Goal: Check status: Check status

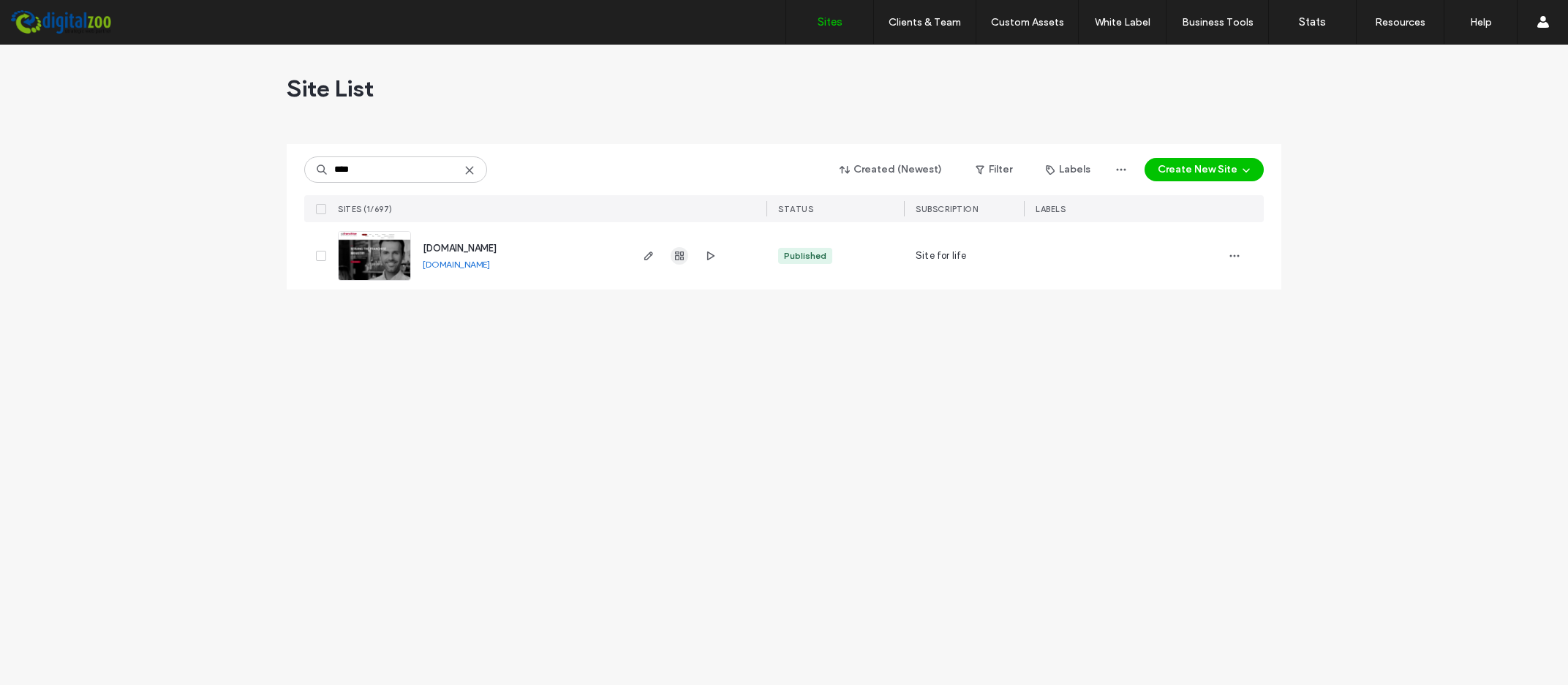
type input "****"
click at [681, 250] on span "button" at bounding box center [679, 255] width 18 height 18
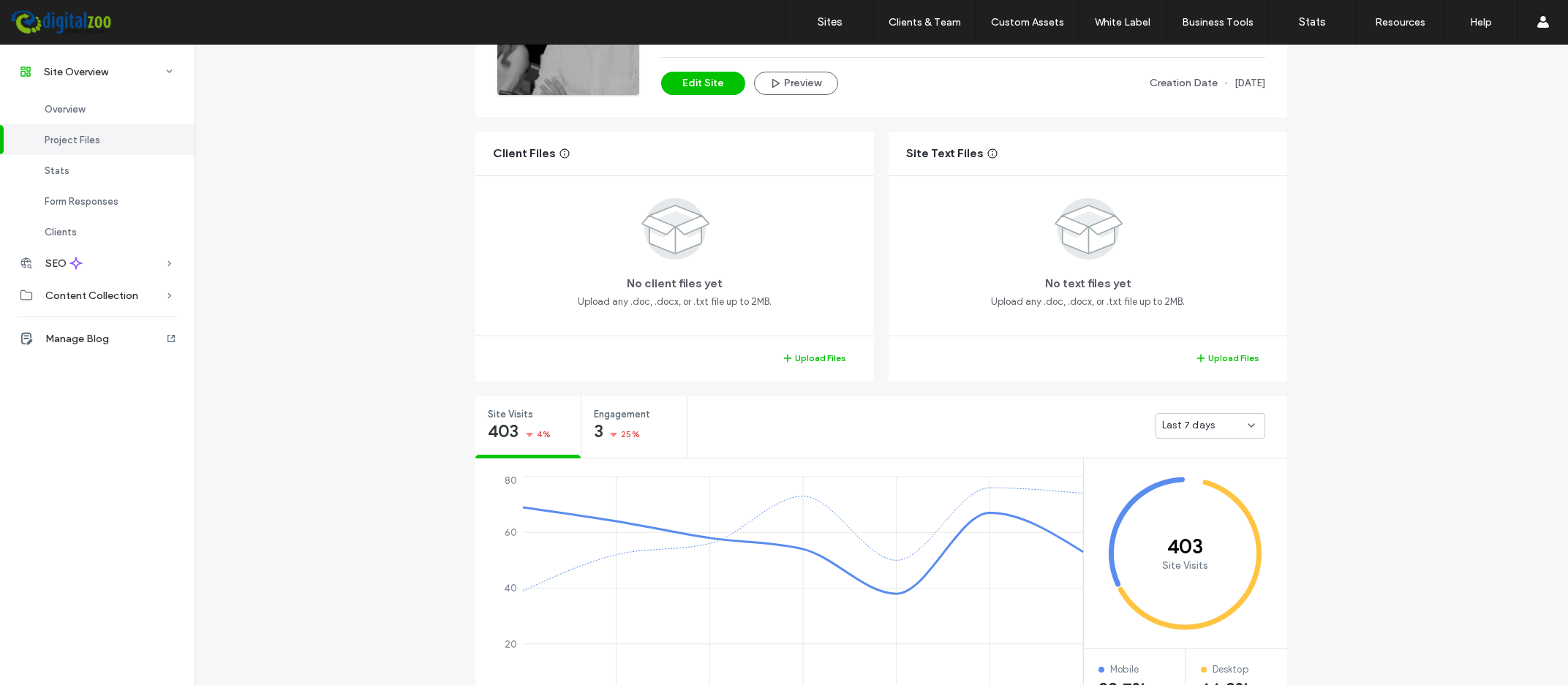
scroll to position [410, 0]
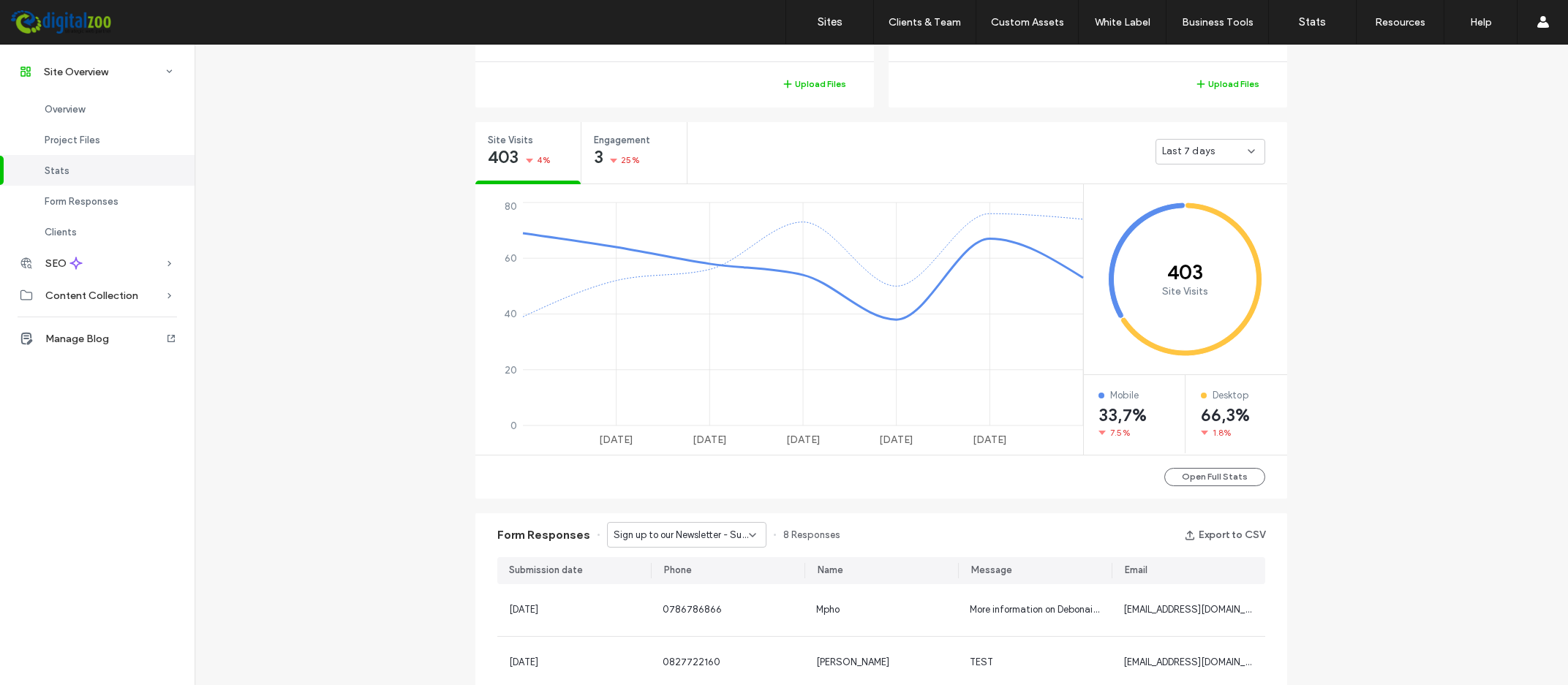
scroll to position [274, 0]
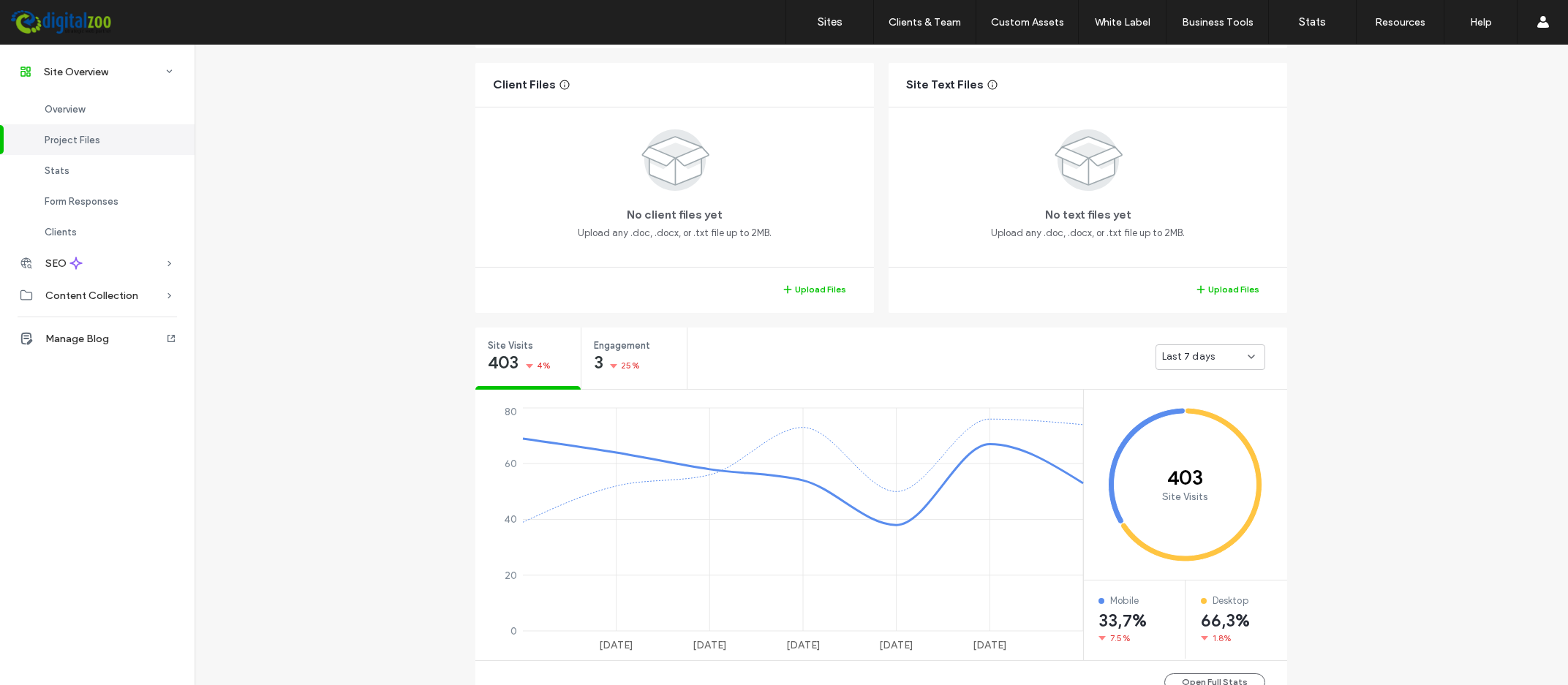
scroll to position [479, 0]
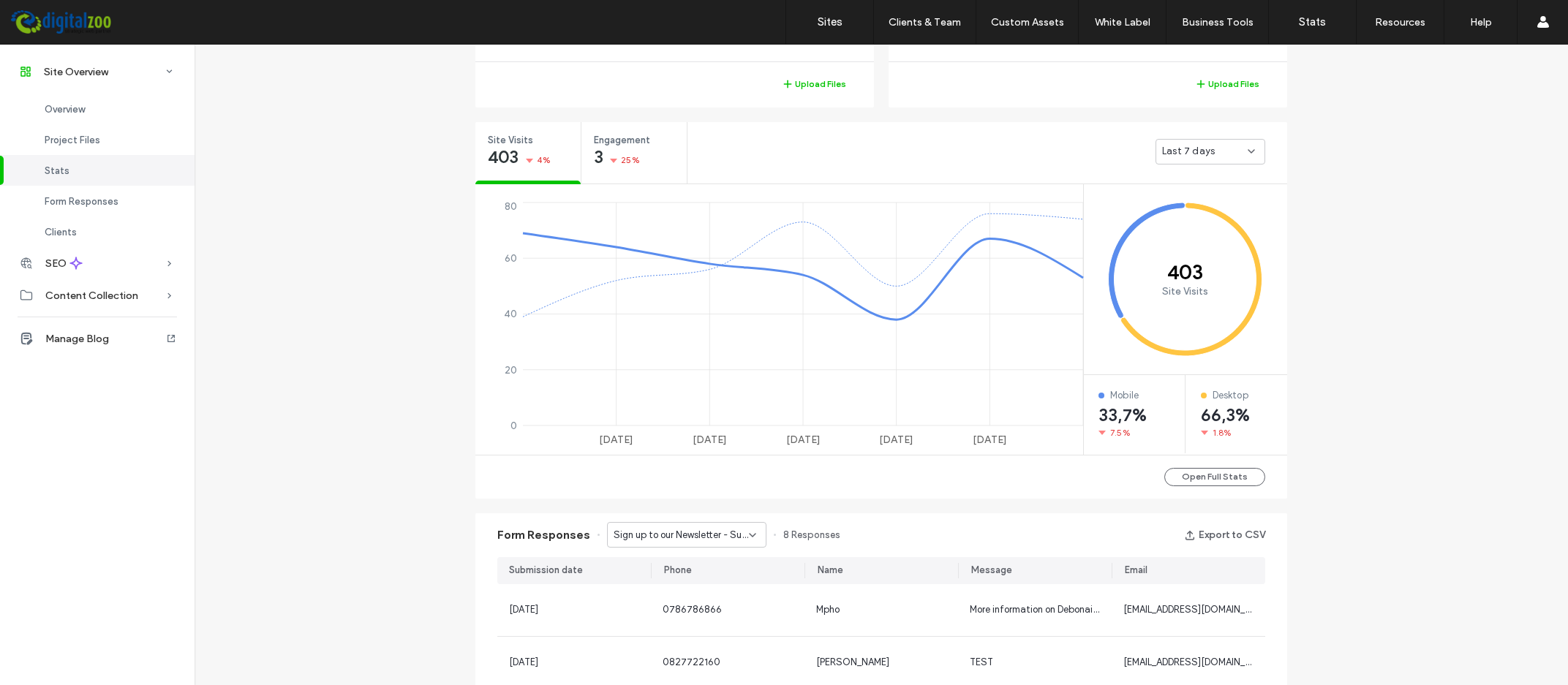
click at [1226, 148] on div "Last 7 days" at bounding box center [1205, 151] width 86 height 15
click at [1208, 228] on span "Last 30 days" at bounding box center [1191, 228] width 58 height 15
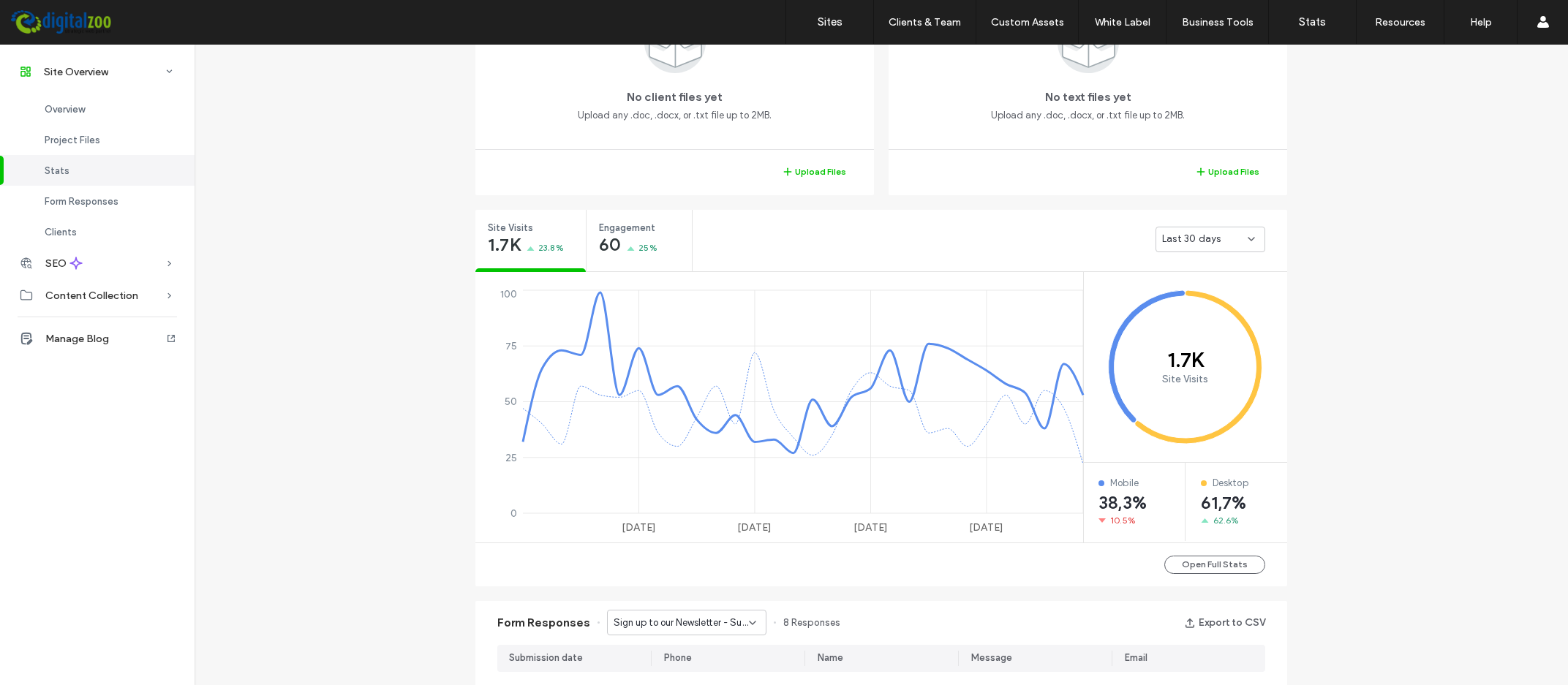
scroll to position [528, 0]
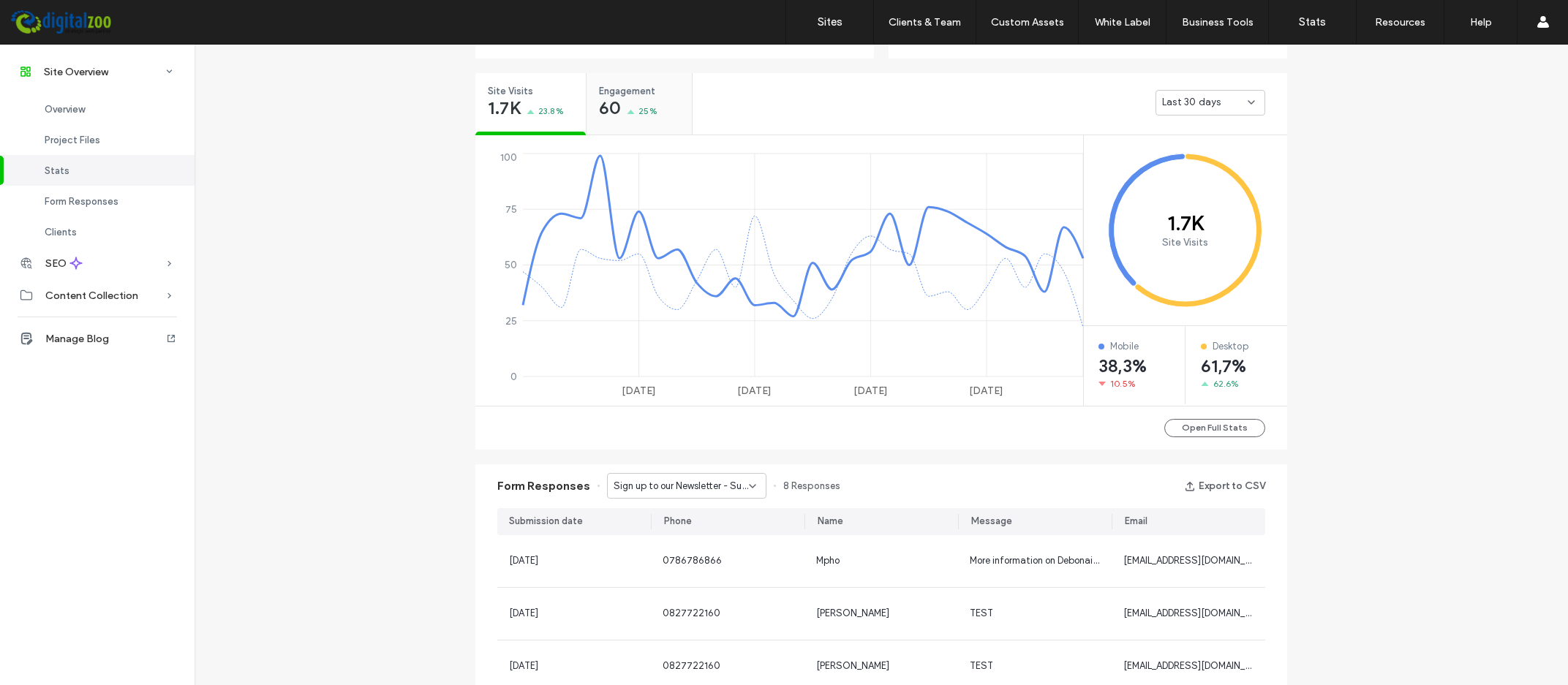
click at [618, 93] on span "Engagement" at bounding box center [634, 91] width 71 height 15
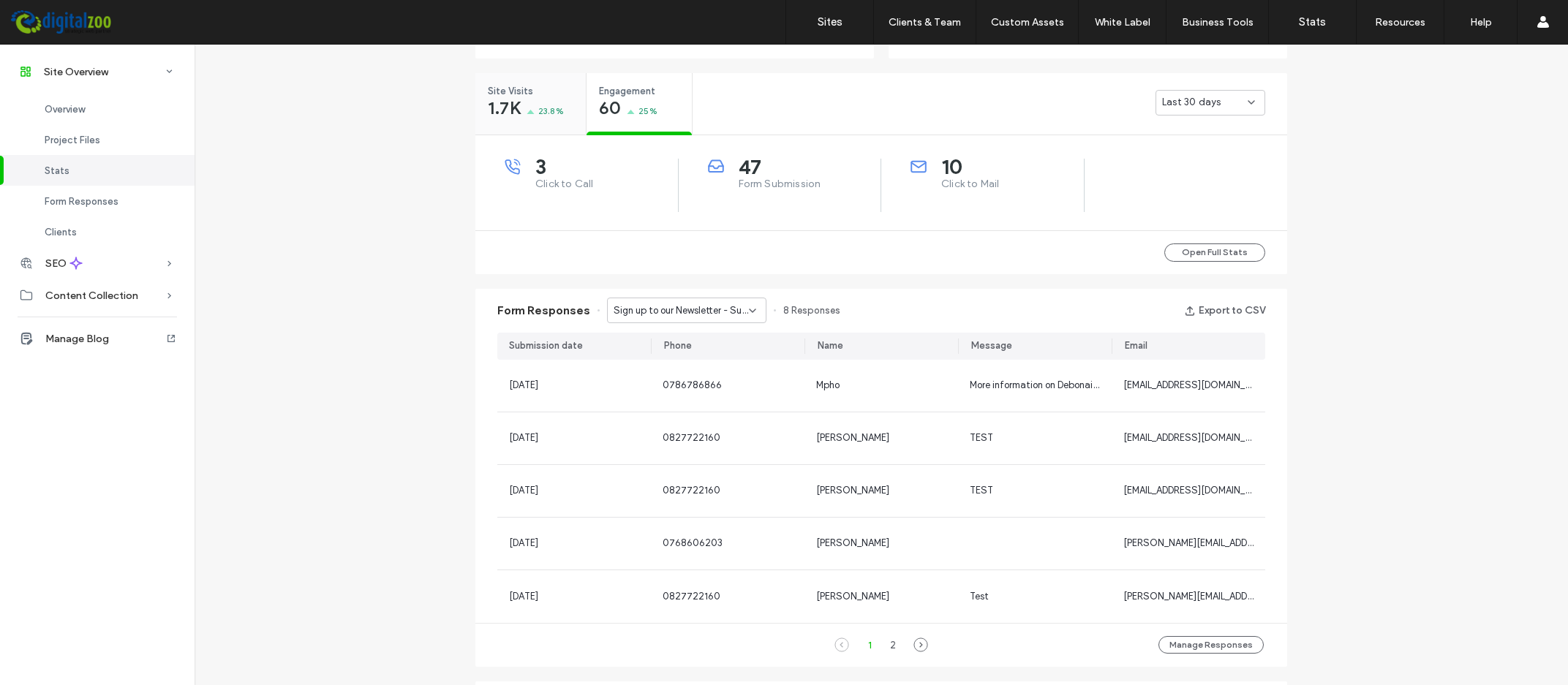
click at [523, 98] on span "Site Visits" at bounding box center [526, 91] width 76 height 15
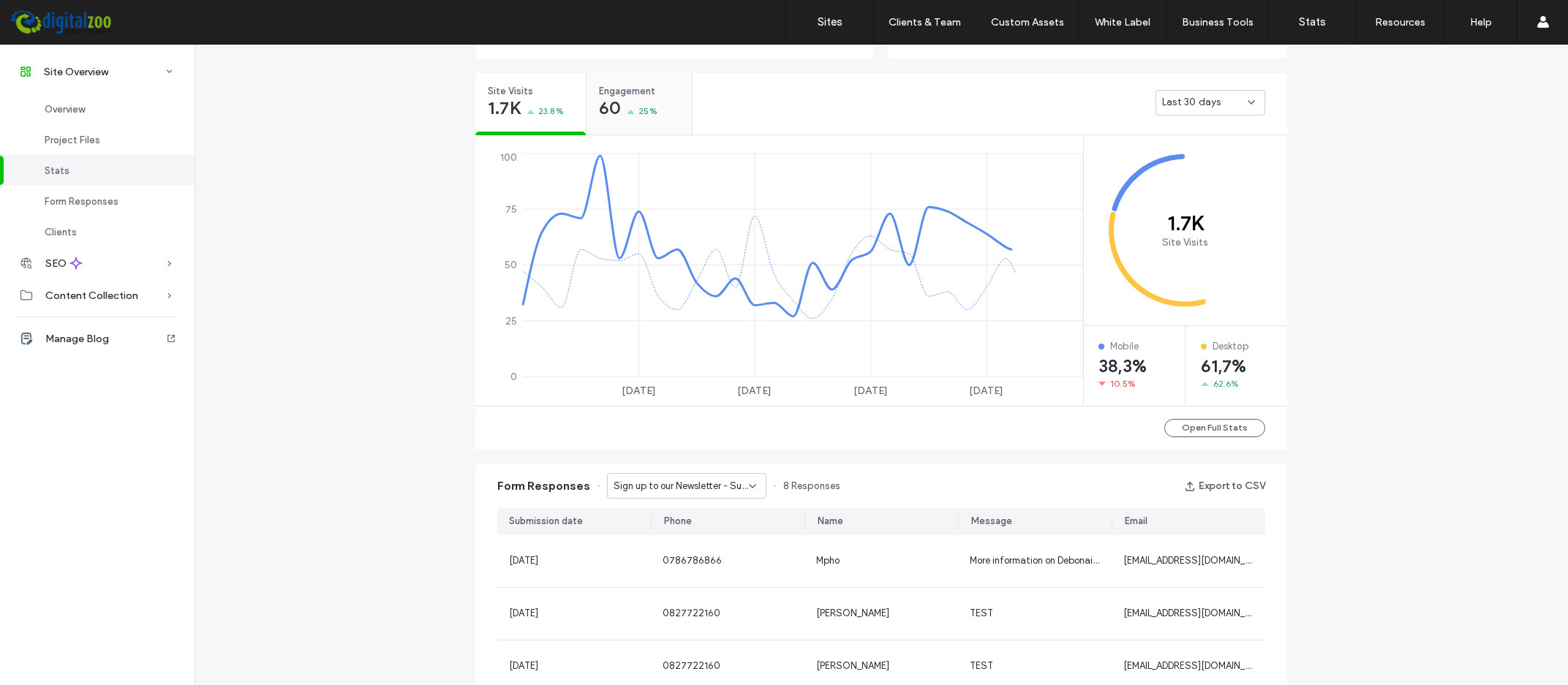
click at [648, 90] on span "Engagement" at bounding box center [634, 91] width 71 height 15
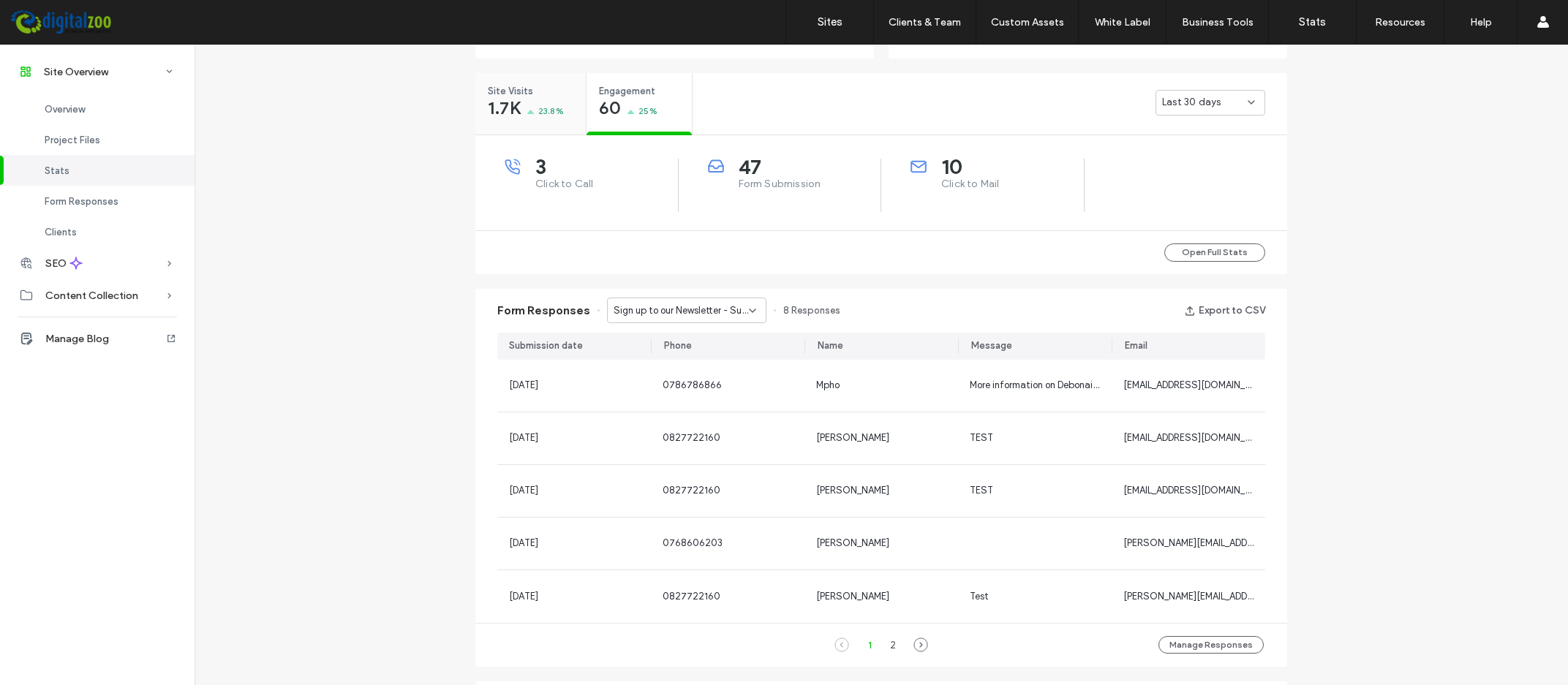
click at [513, 96] on span "Site Visits" at bounding box center [526, 91] width 76 height 15
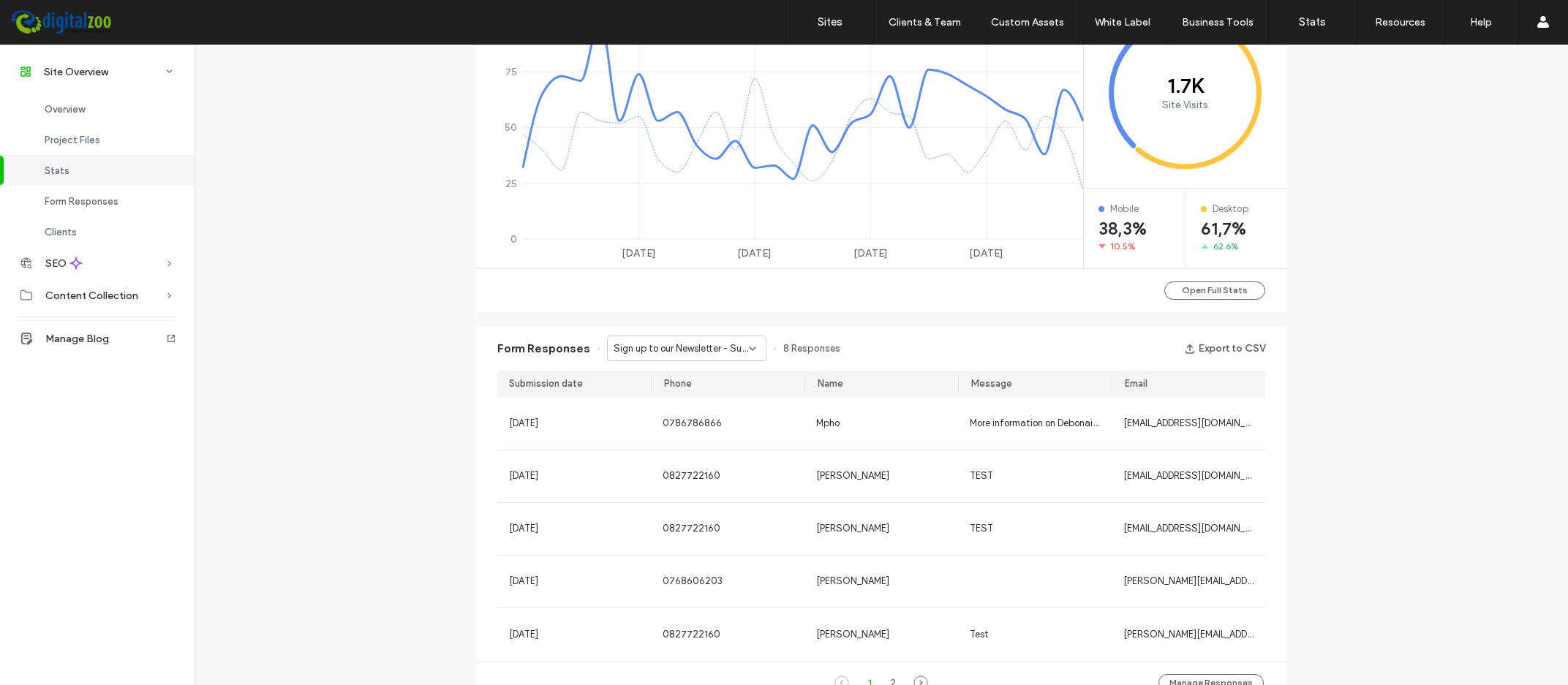
scroll to position [254, 0]
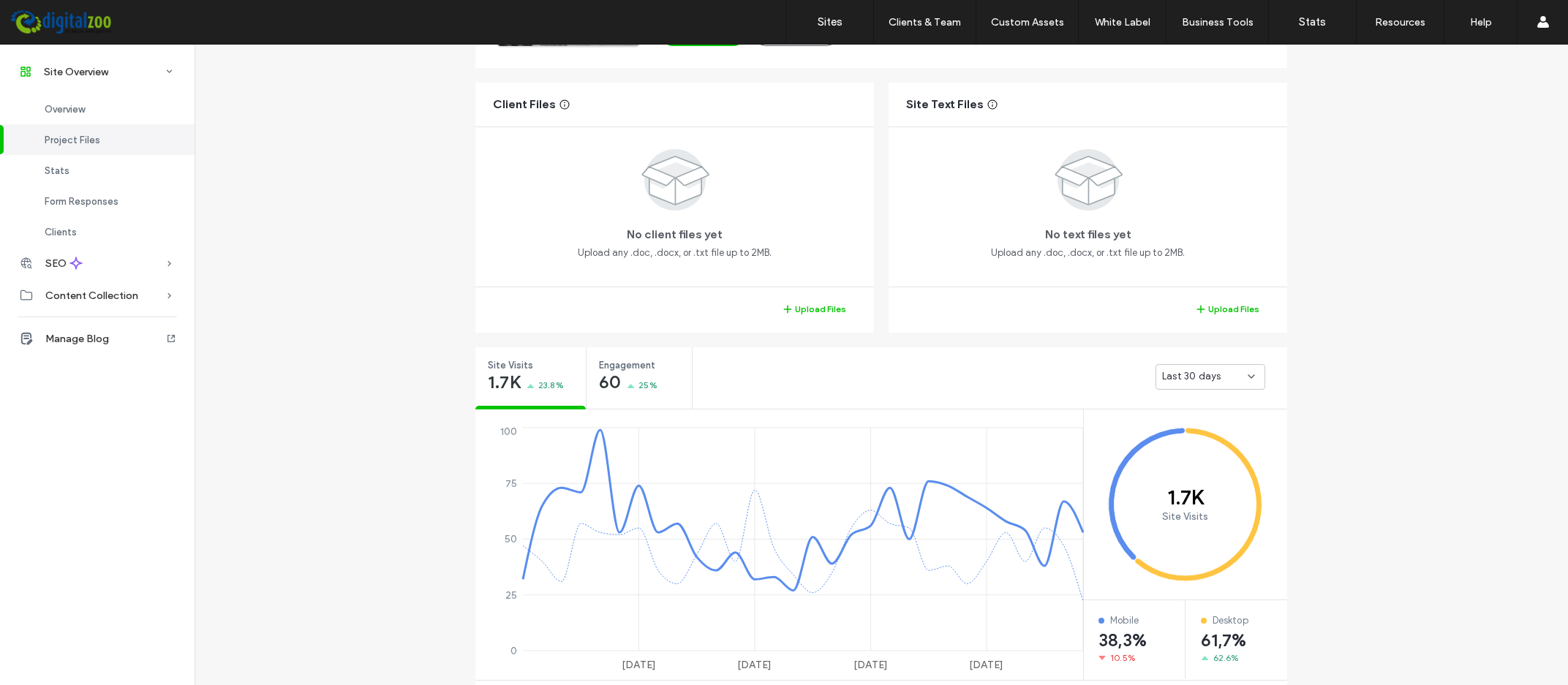
scroll to position [392, 0]
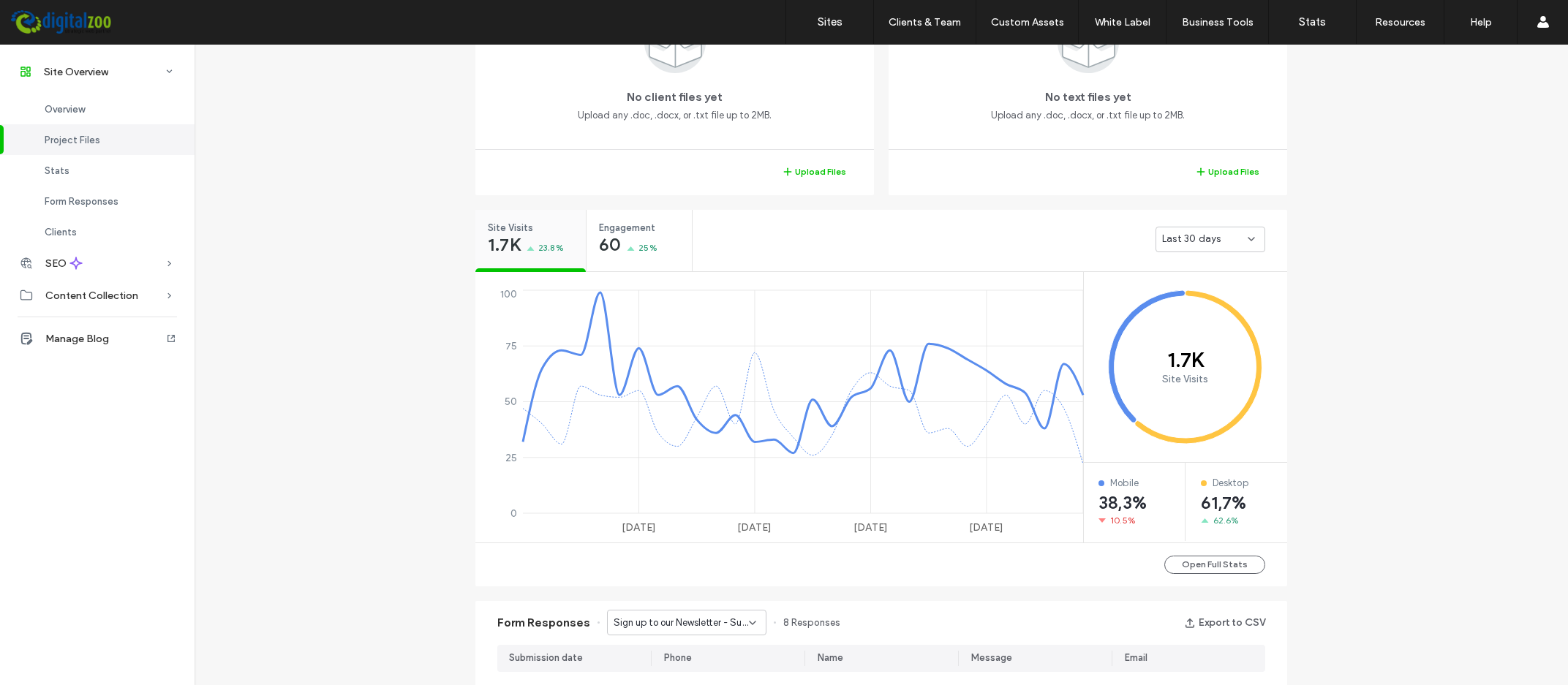
click at [540, 248] on div "1.7K 23.8%" at bounding box center [526, 246] width 76 height 18
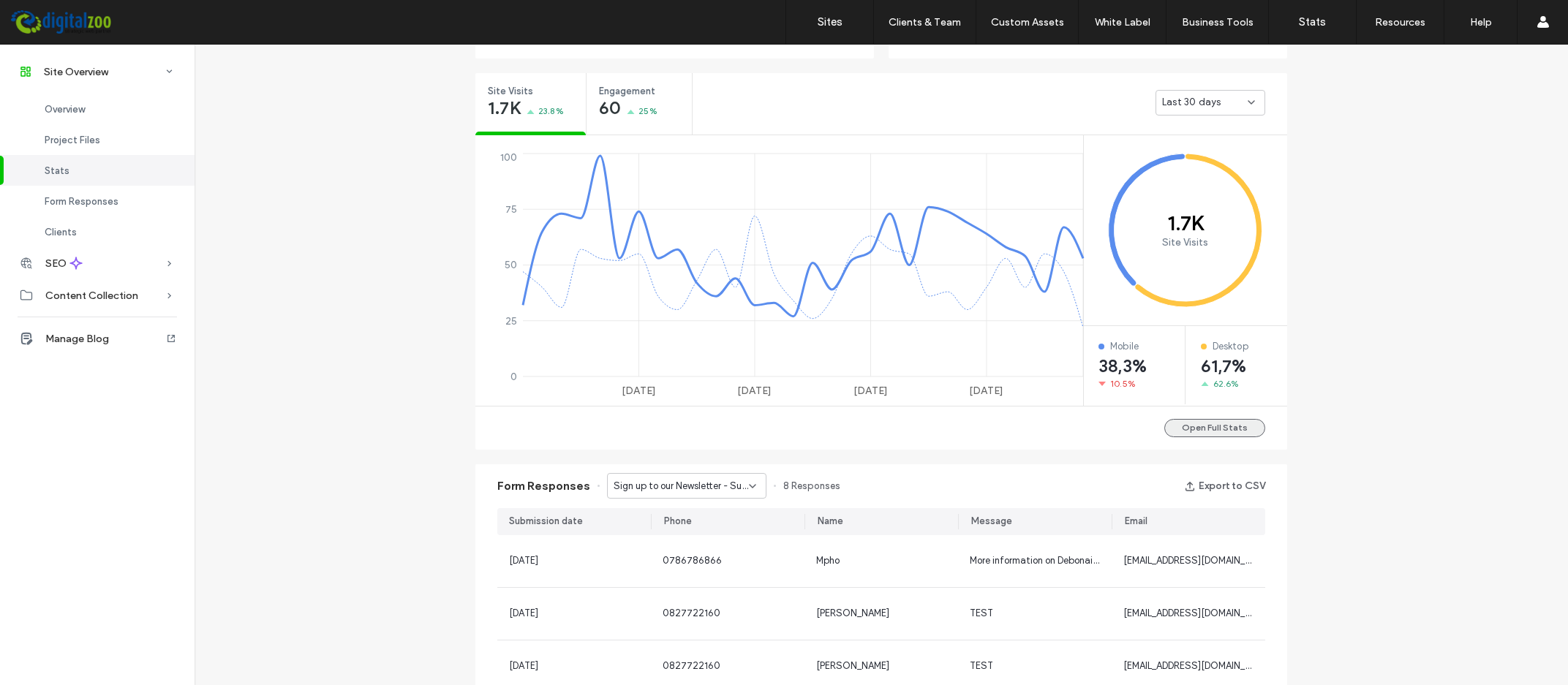
click at [1231, 429] on button "Open Full Stats" at bounding box center [1214, 428] width 101 height 18
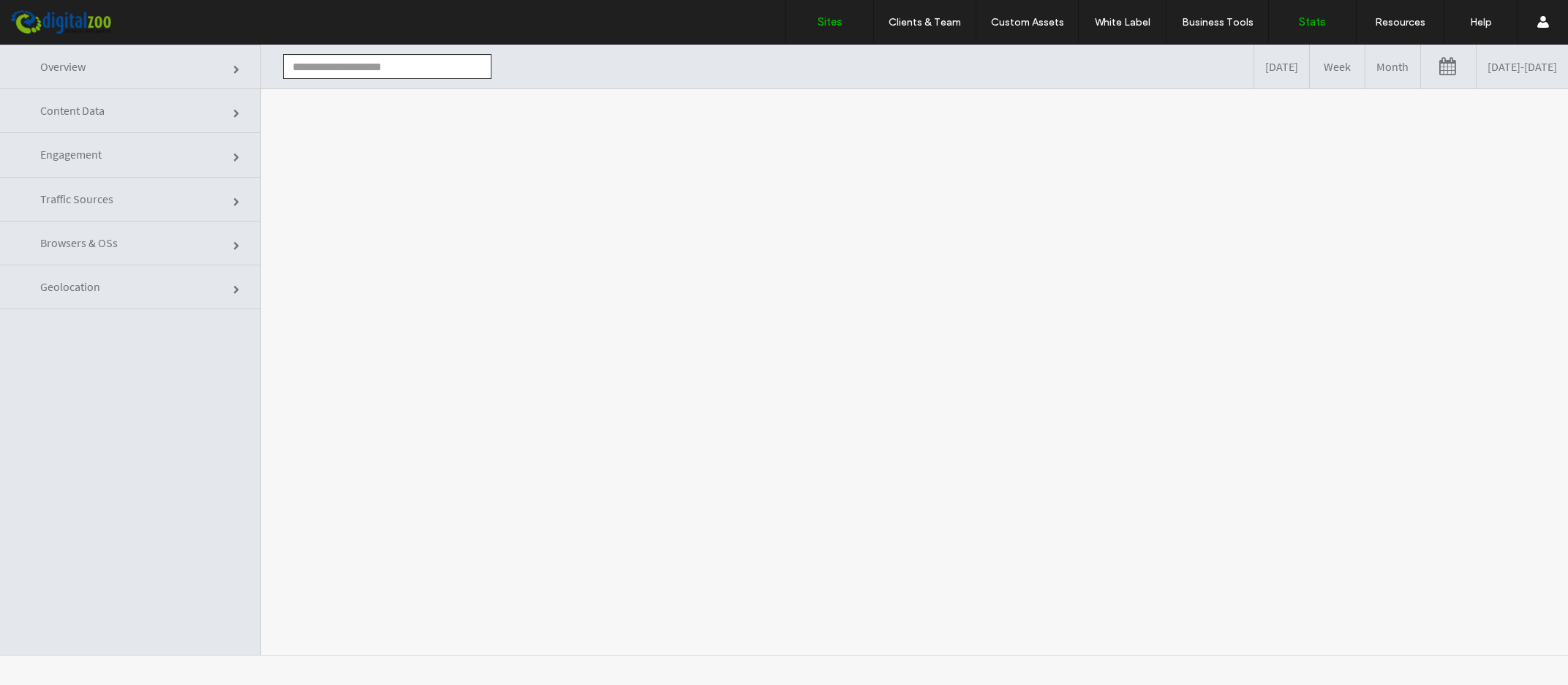
type input "**********"
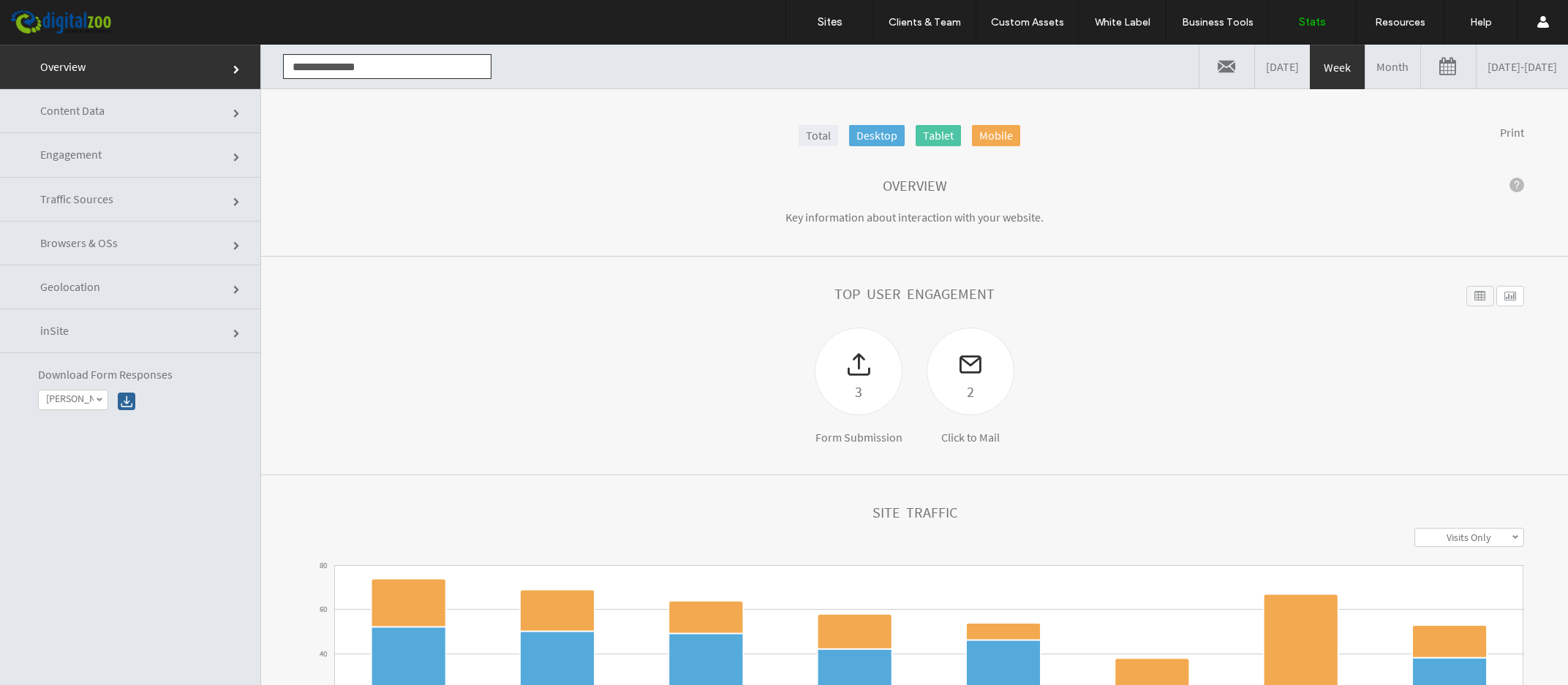
scroll to position [264, 0]
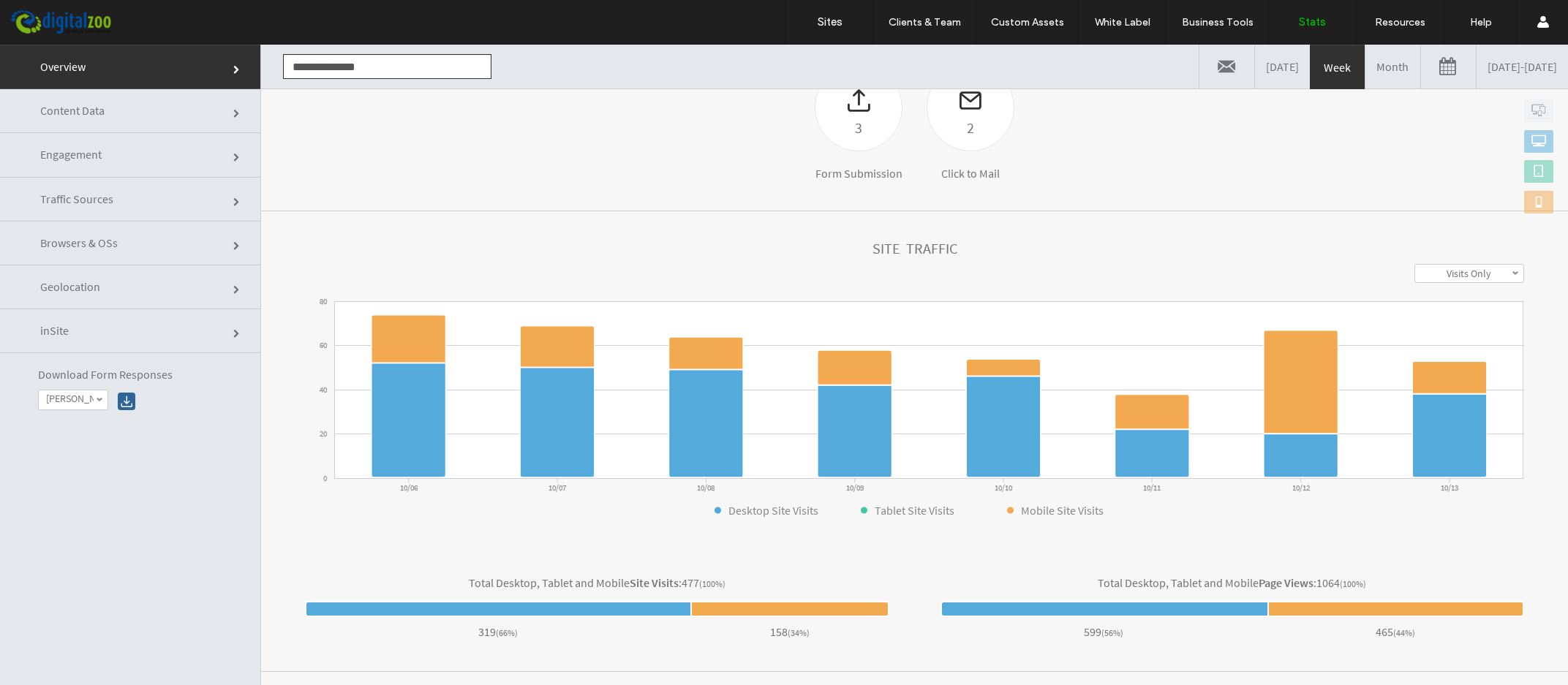
click at [1469, 272] on label "Visits Only" at bounding box center [1468, 273] width 44 height 13
click at [1261, 243] on div "Site Traffic" at bounding box center [914, 252] width 1218 height 23
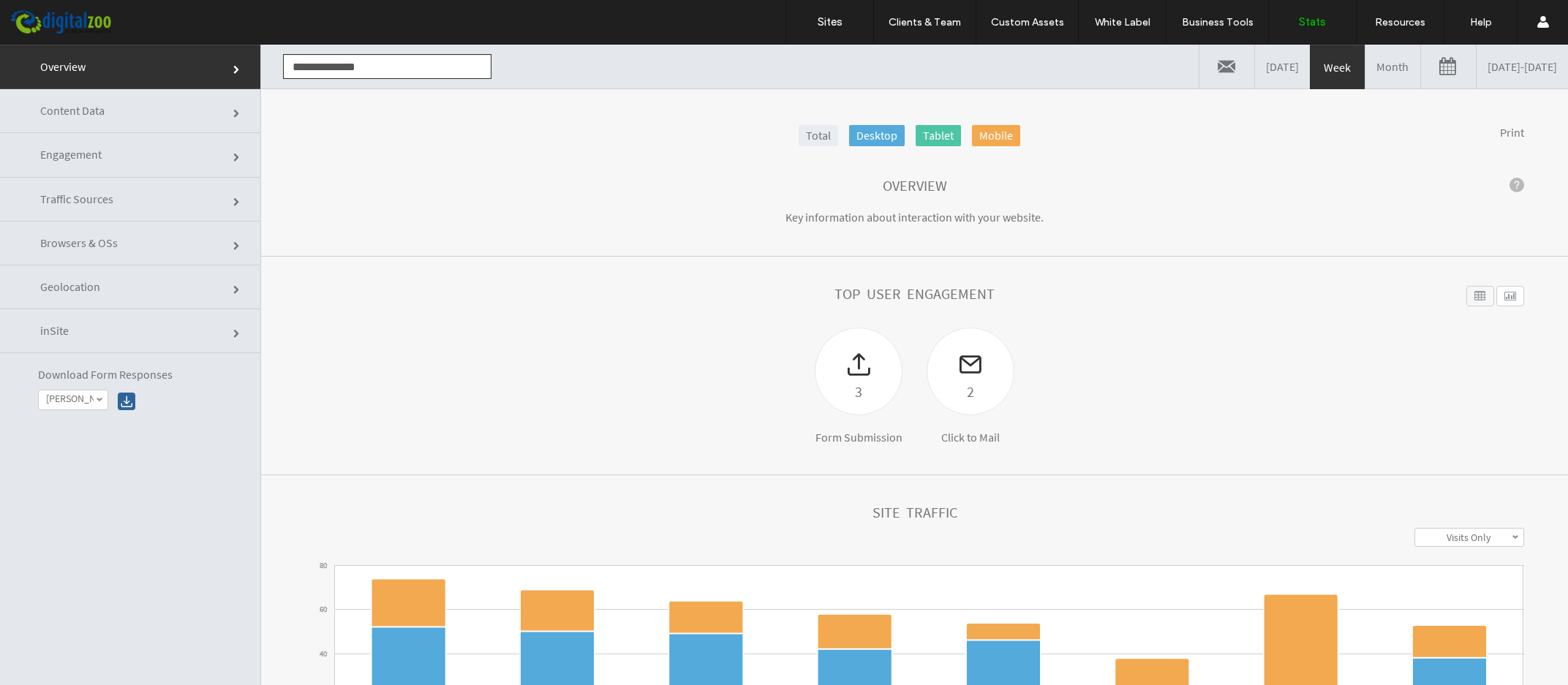
click at [1516, 180] on span at bounding box center [1516, 185] width 15 height 15
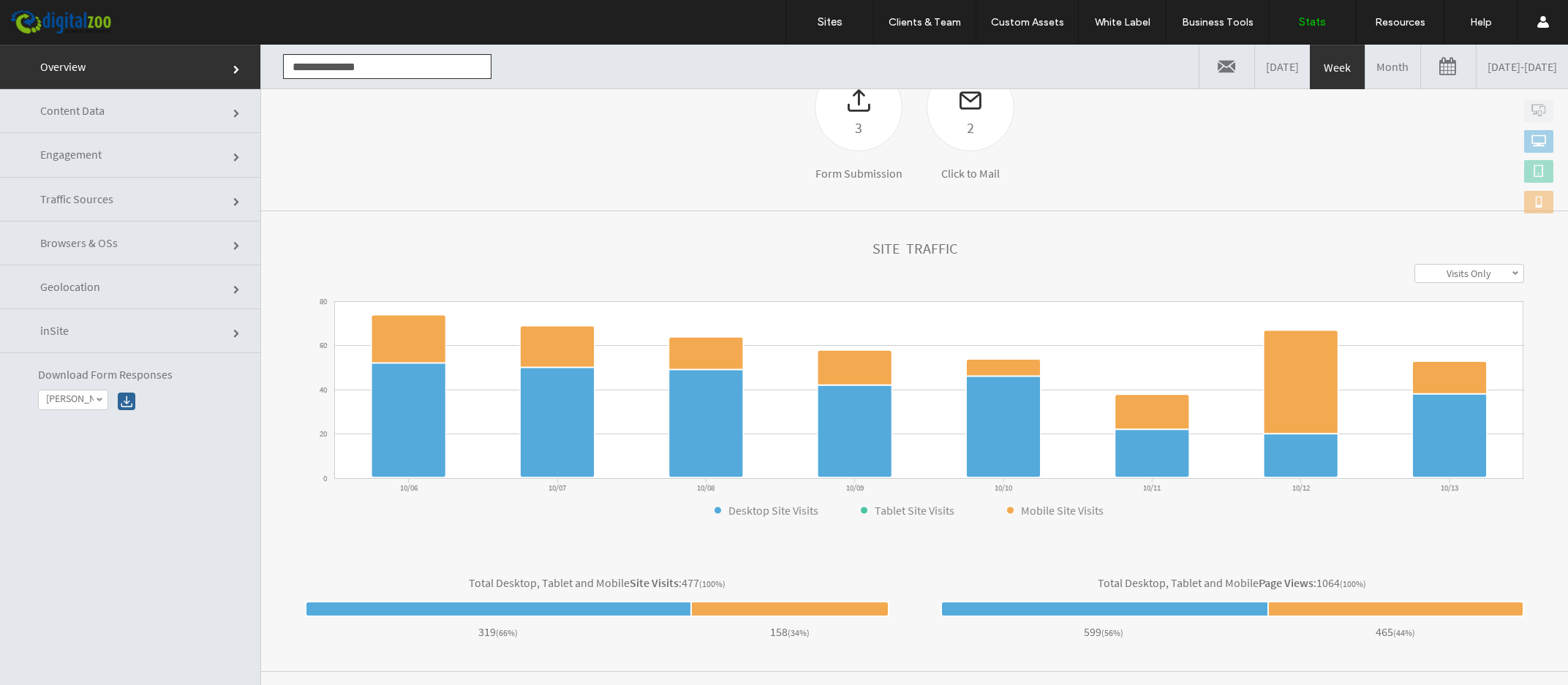
scroll to position [324, 0]
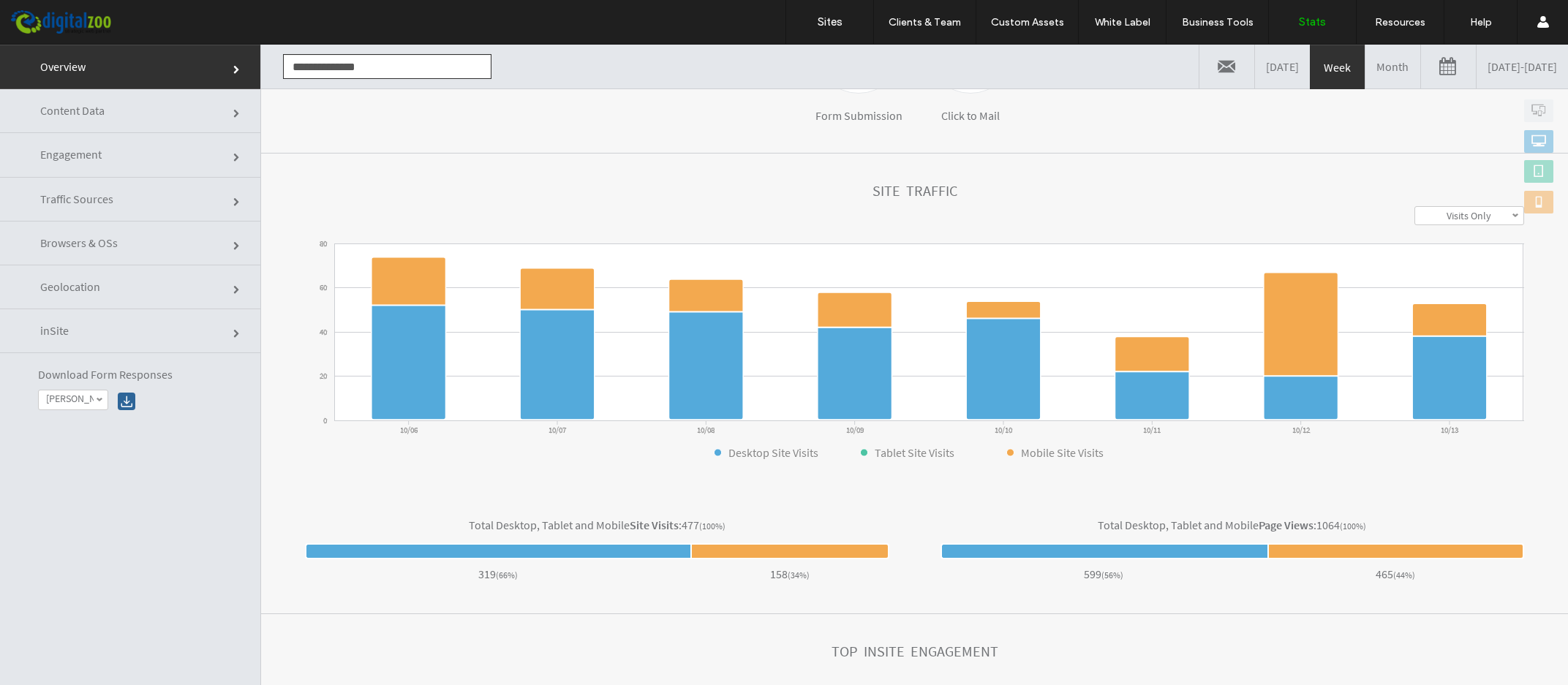
click at [944, 647] on h1 "Top inSite Engagement" at bounding box center [914, 651] width 167 height 16
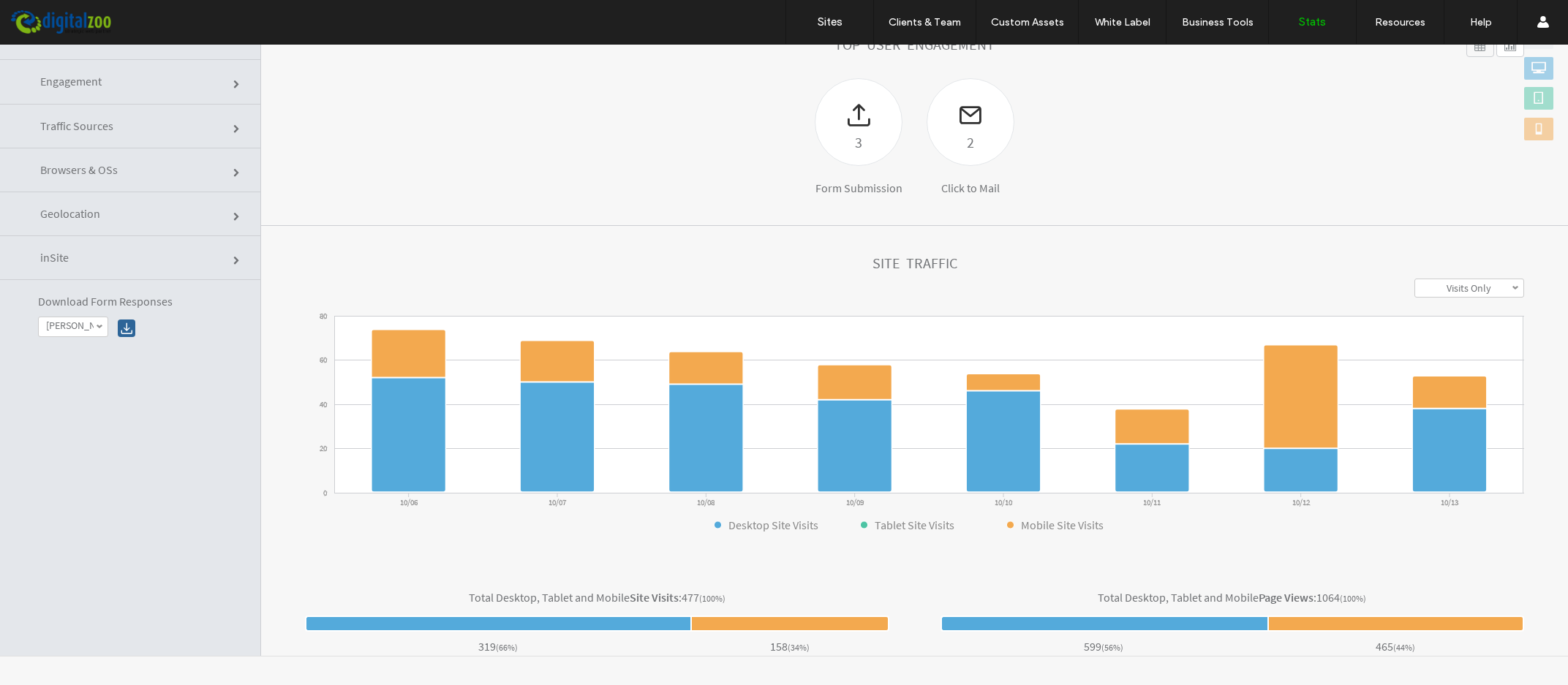
scroll to position [5, 0]
